Goal: Information Seeking & Learning: Learn about a topic

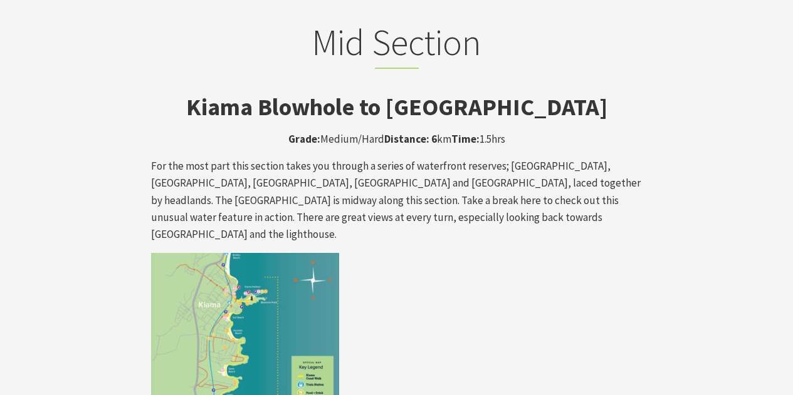
scroll to position [2051, 0]
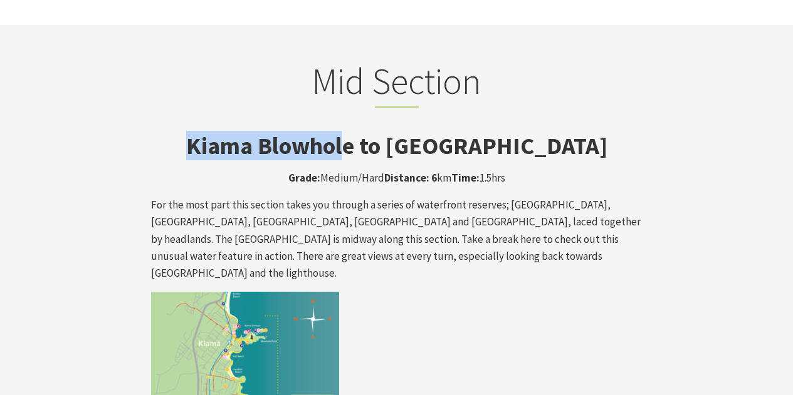
drag, startPoint x: 215, startPoint y: 77, endPoint x: 377, endPoint y: 75, distance: 161.6
click at [377, 131] on strong "Kiama Blowhole to [GEOGRAPHIC_DATA]" at bounding box center [396, 145] width 421 height 29
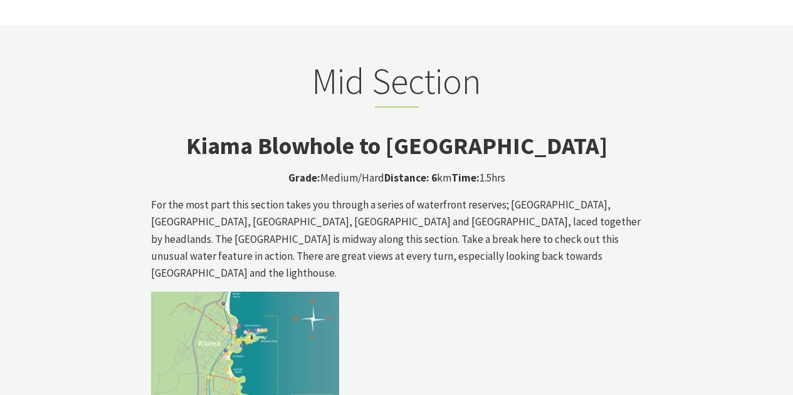
click at [389, 131] on strong "Kiama Blowhole to [GEOGRAPHIC_DATA]" at bounding box center [396, 145] width 421 height 29
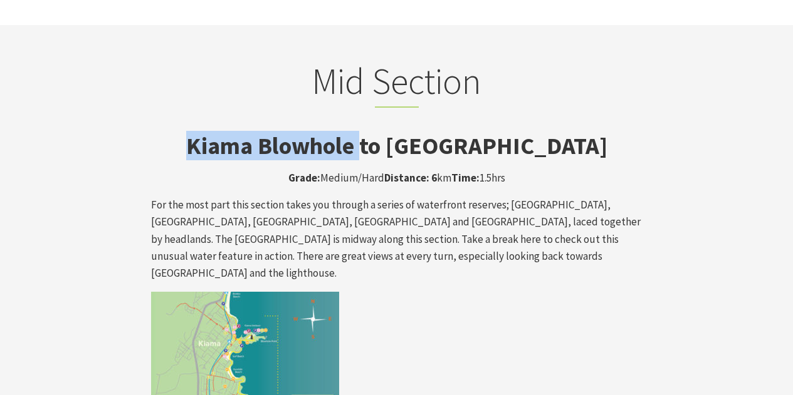
drag, startPoint x: 389, startPoint y: 75, endPoint x: 216, endPoint y: 77, distance: 172.9
click at [216, 131] on strong "Kiama Blowhole to [GEOGRAPHIC_DATA]" at bounding box center [396, 145] width 421 height 29
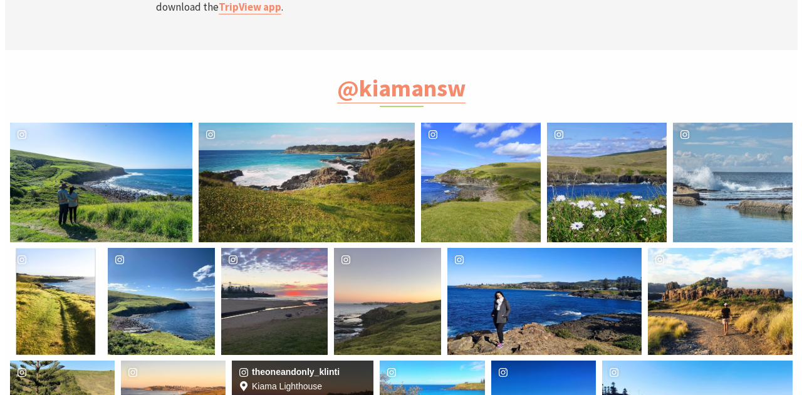
scroll to position [4306, 0]
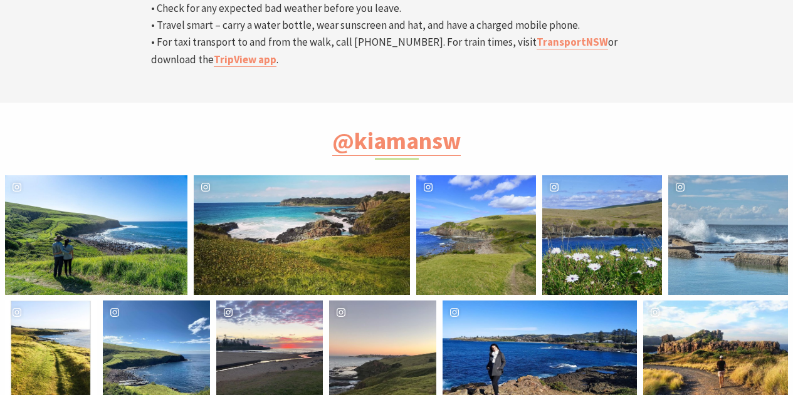
click at [295, 175] on div "image gallery, click to learn more about photo: South coast vibes.\a.\a.\a.\a#n…" at bounding box center [248, 235] width 108 height 120
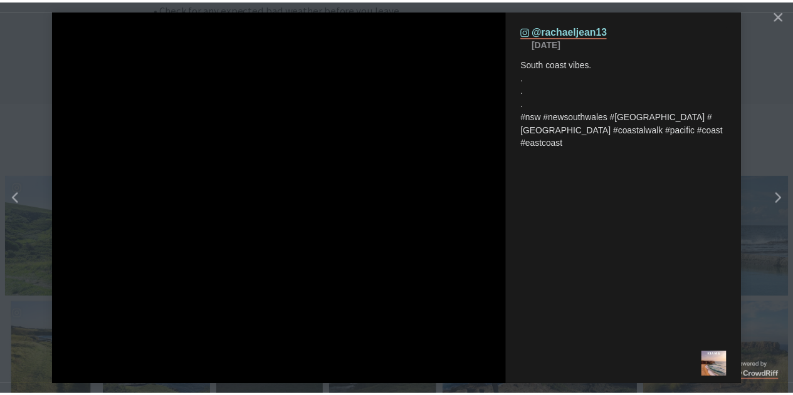
scroll to position [6, 6]
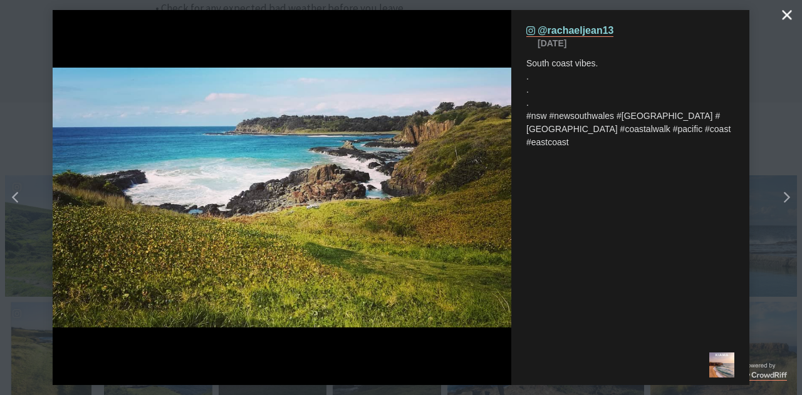
click at [788, 13] on icon "close icon" at bounding box center [786, 14] width 9 height 9
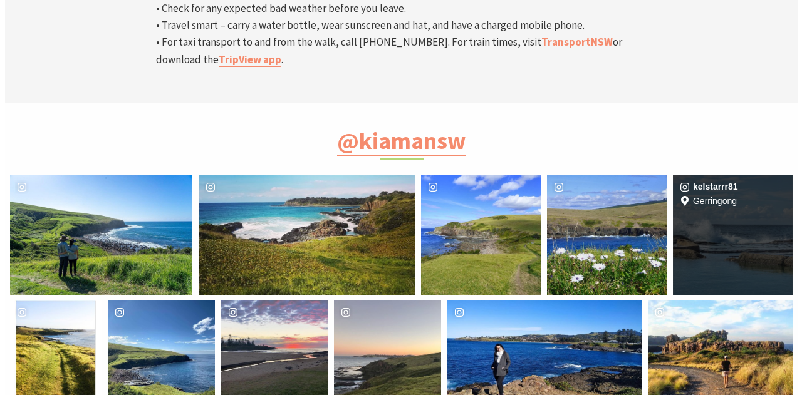
scroll to position [374, 808]
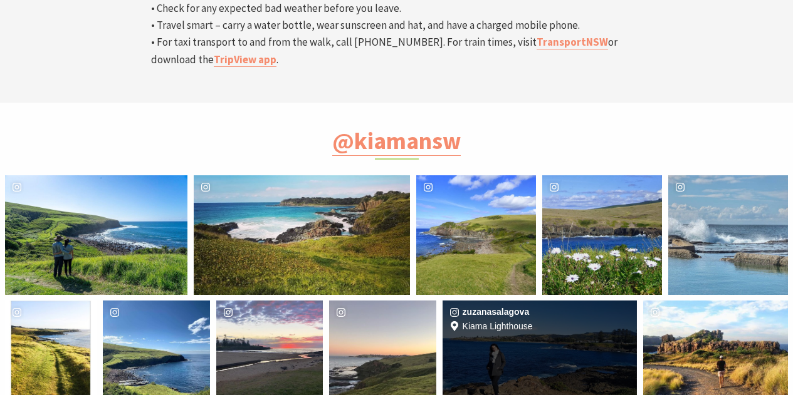
click at [549, 301] on div "zuzanasalagova Location [GEOGRAPHIC_DATA]" at bounding box center [539, 354] width 195 height 107
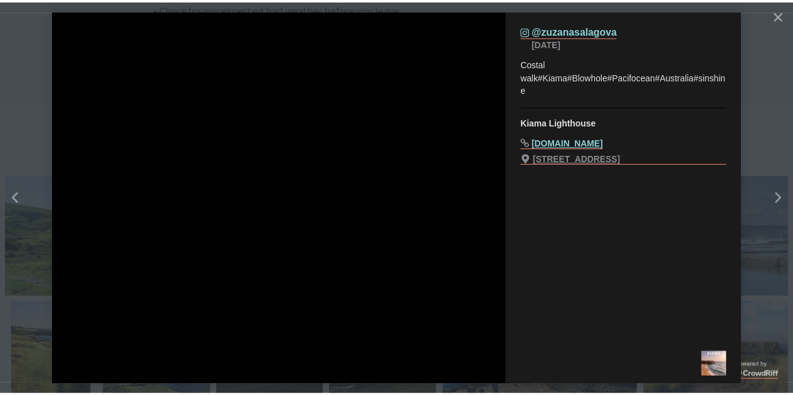
scroll to position [378, 818]
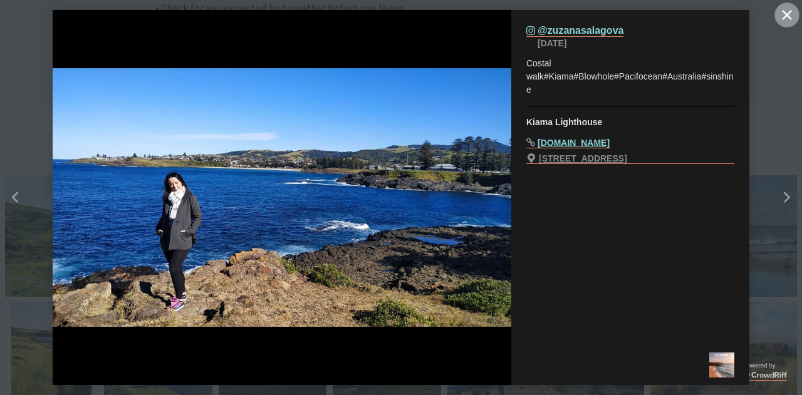
click at [792, 18] on button "Close" at bounding box center [786, 15] width 25 height 25
